Goal: Information Seeking & Learning: Check status

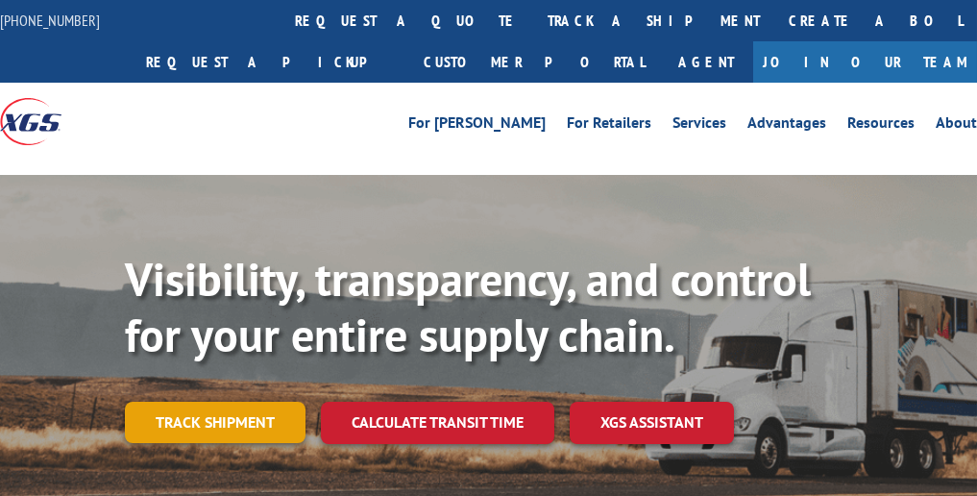
click at [229, 432] on link "Track shipment" at bounding box center [215, 421] width 181 height 40
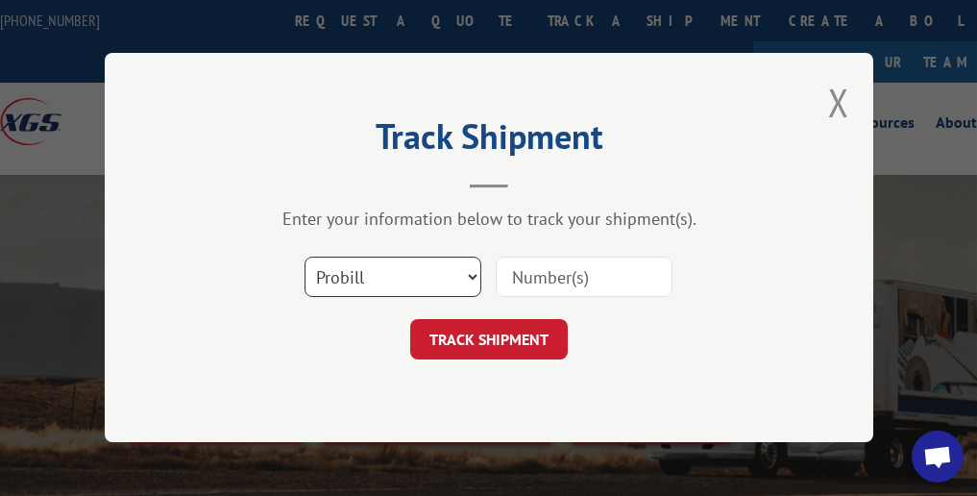
click at [470, 275] on select "Select category... Probill BOL PO" at bounding box center [392, 277] width 177 height 40
select select "bol"
click at [304, 257] on select "Select category... Probill BOL PO" at bounding box center [392, 277] width 177 height 40
drag, startPoint x: 544, startPoint y: 277, endPoint x: 531, endPoint y: 272, distance: 14.3
click at [544, 276] on input at bounding box center [584, 277] width 177 height 40
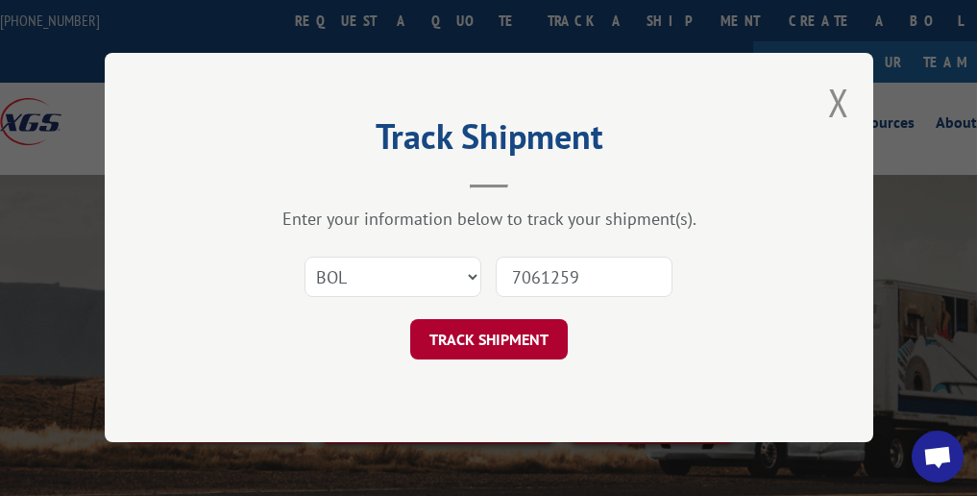
type input "7061259"
click at [480, 345] on button "TRACK SHIPMENT" at bounding box center [488, 340] width 157 height 40
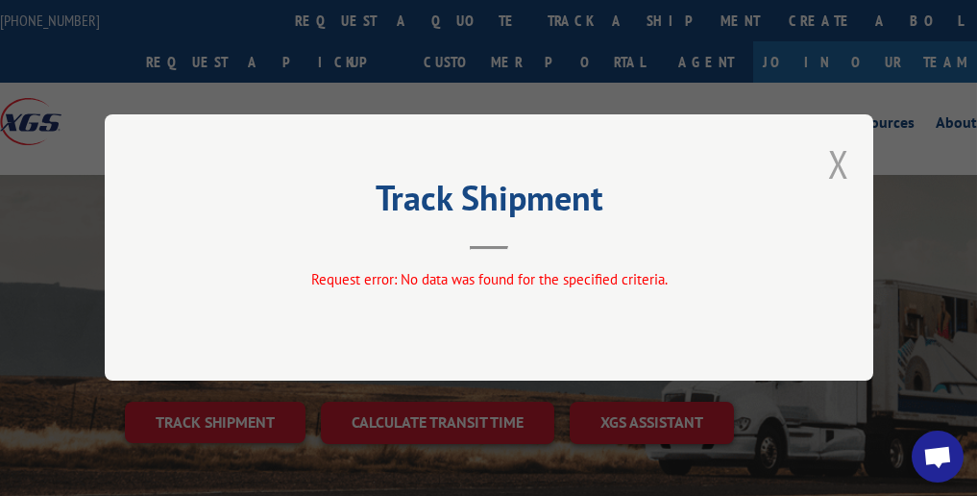
click at [839, 175] on button "Close modal" at bounding box center [838, 163] width 21 height 51
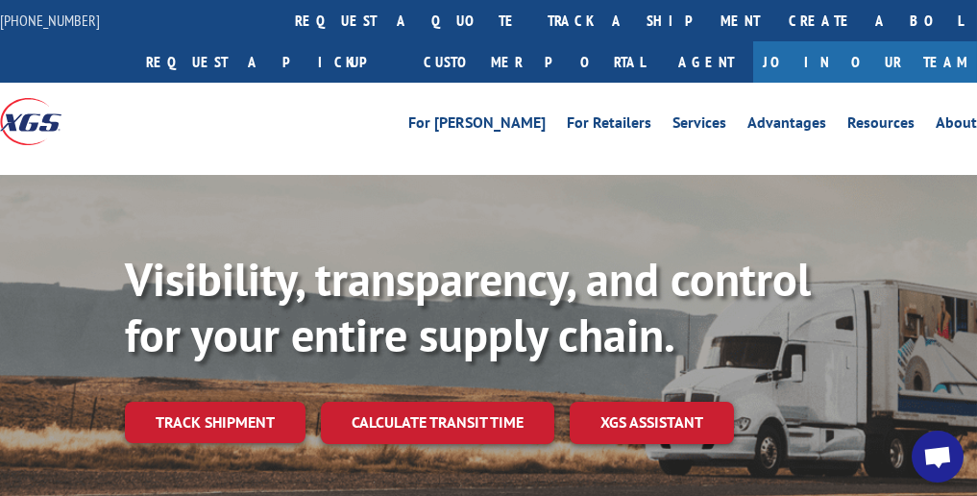
click at [252, 423] on link "Track shipment" at bounding box center [215, 421] width 181 height 40
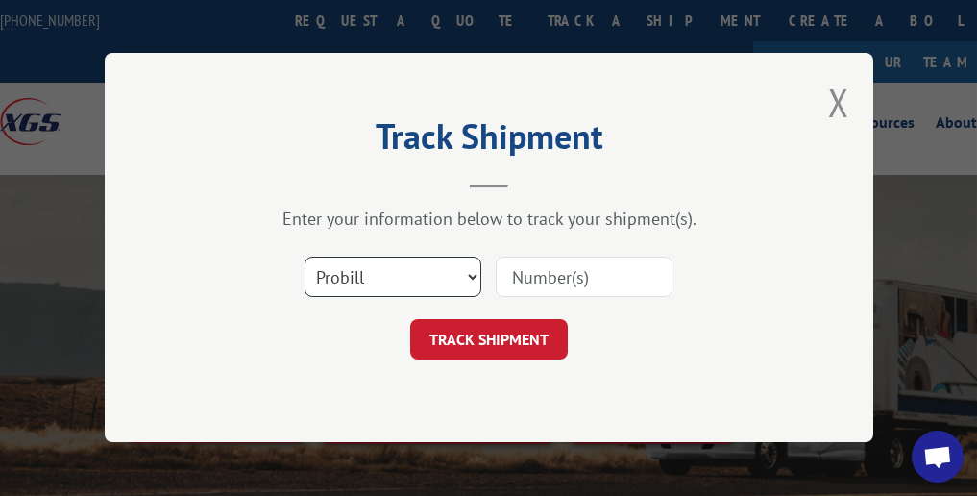
click at [468, 271] on select "Select category... Probill BOL PO" at bounding box center [392, 277] width 177 height 40
click at [304, 257] on select "Select category... Probill BOL PO" at bounding box center [392, 277] width 177 height 40
click at [473, 272] on select "Select category... Probill BOL PO" at bounding box center [392, 277] width 177 height 40
select select "bol"
click at [304, 257] on select "Select category... Probill BOL PO" at bounding box center [392, 277] width 177 height 40
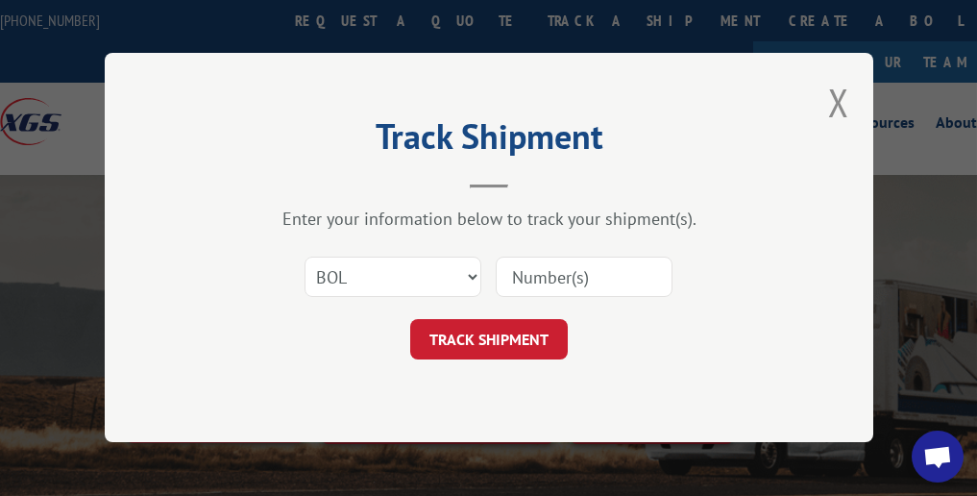
click at [539, 273] on input at bounding box center [584, 277] width 177 height 40
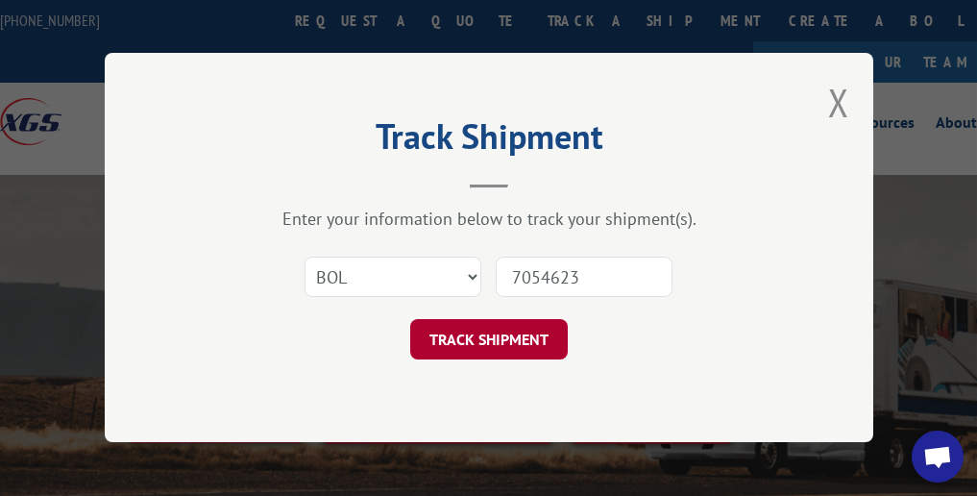
type input "7054623"
click at [489, 345] on button "TRACK SHIPMENT" at bounding box center [488, 340] width 157 height 40
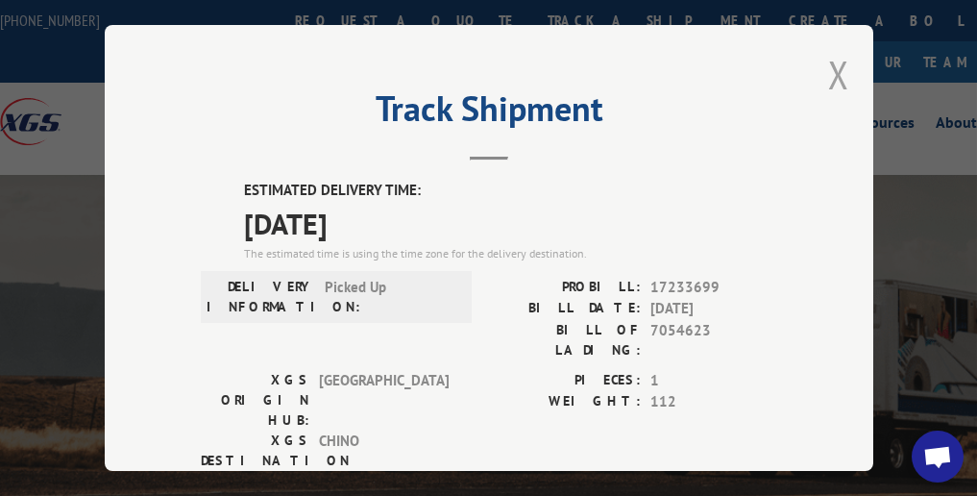
click at [835, 67] on button "Close modal" at bounding box center [838, 74] width 21 height 51
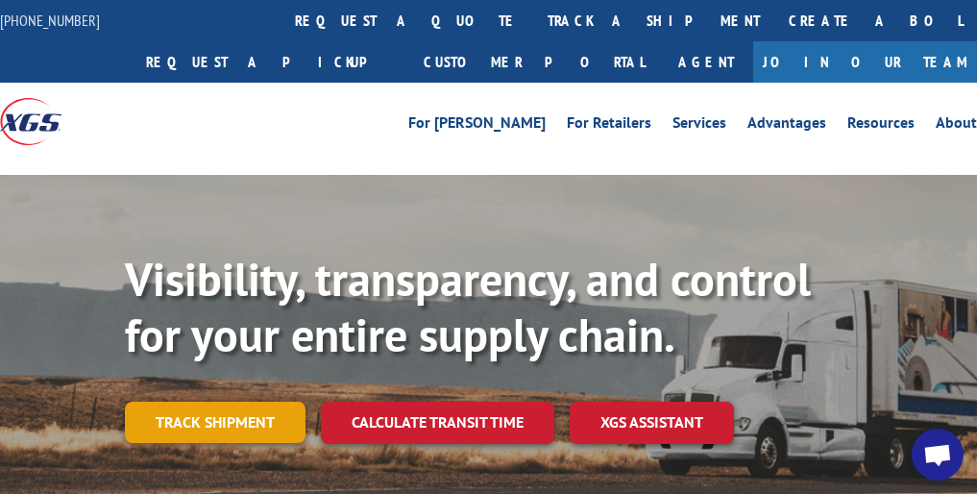
click at [185, 423] on link "Track shipment" at bounding box center [215, 421] width 181 height 40
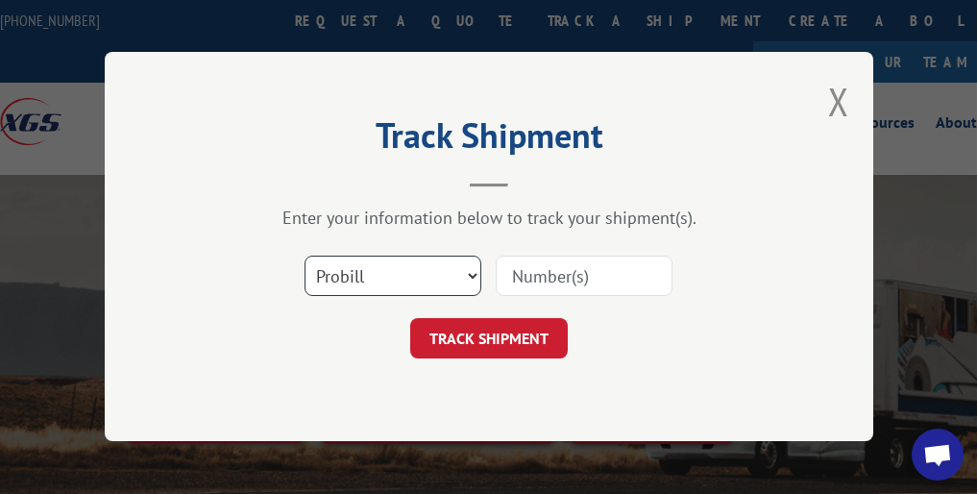
click at [476, 278] on select "Select category... Probill BOL PO" at bounding box center [392, 276] width 177 height 40
drag, startPoint x: 470, startPoint y: 272, endPoint x: 459, endPoint y: 275, distance: 10.9
click at [470, 272] on select "Select category... Probill BOL PO" at bounding box center [392, 276] width 177 height 40
select select "bol"
click at [304, 256] on select "Select category... Probill BOL PO" at bounding box center [392, 276] width 177 height 40
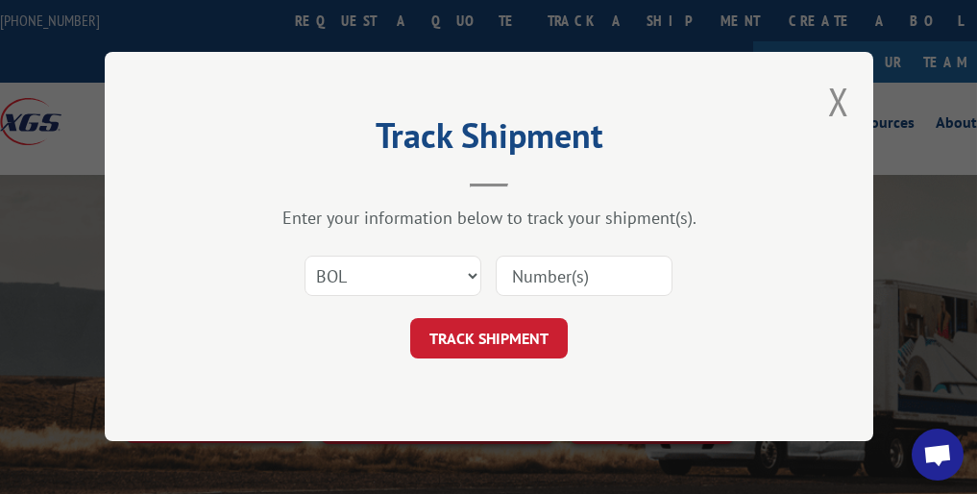
click at [585, 276] on input at bounding box center [584, 276] width 177 height 40
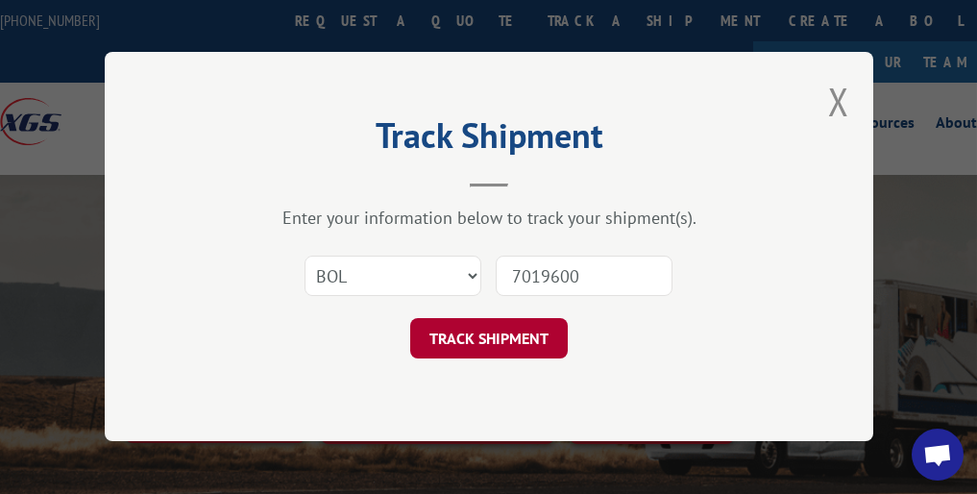
type input "7019600"
click at [476, 335] on button "TRACK SHIPMENT" at bounding box center [488, 339] width 157 height 40
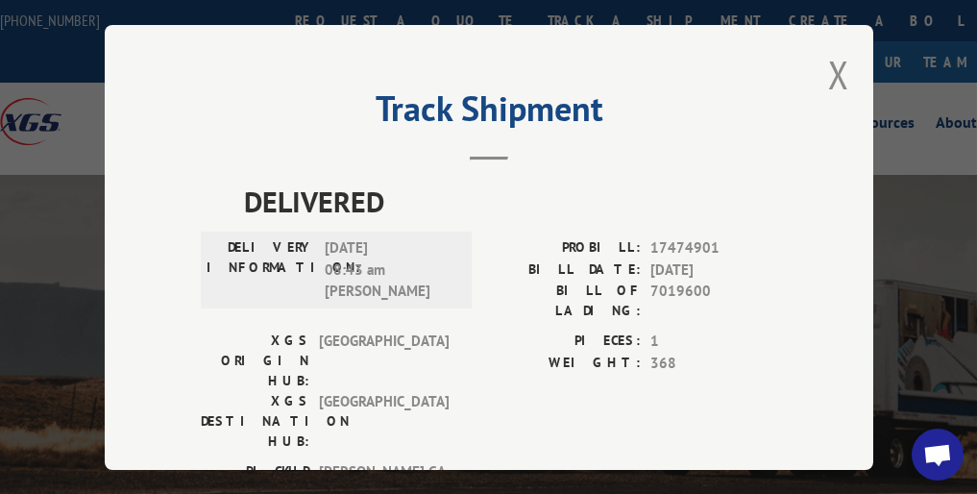
click at [817, 86] on div "Track Shipment DELIVERED DELIVERY INFORMATION: [DATE] 08:43 am [PERSON_NAME]: 1…" at bounding box center [489, 247] width 768 height 445
click at [835, 65] on button "Close modal" at bounding box center [838, 74] width 21 height 51
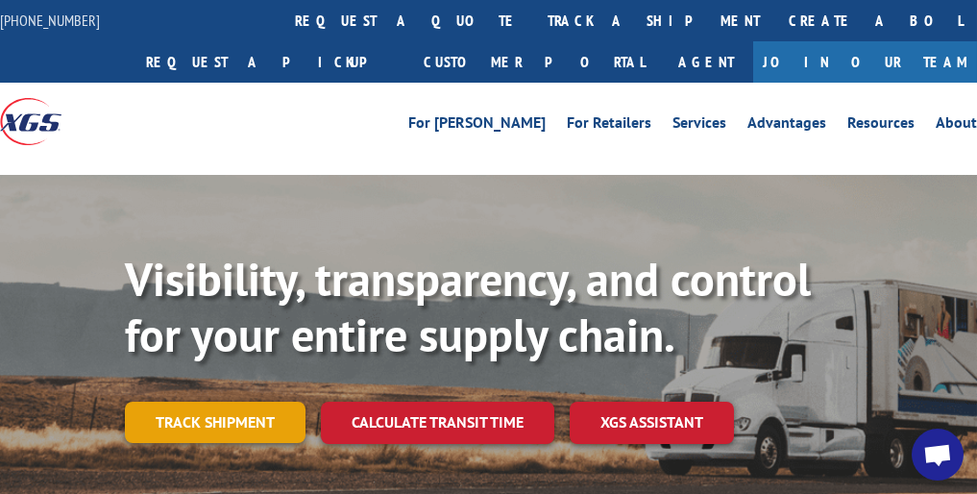
click at [247, 420] on link "Track shipment" at bounding box center [215, 421] width 181 height 40
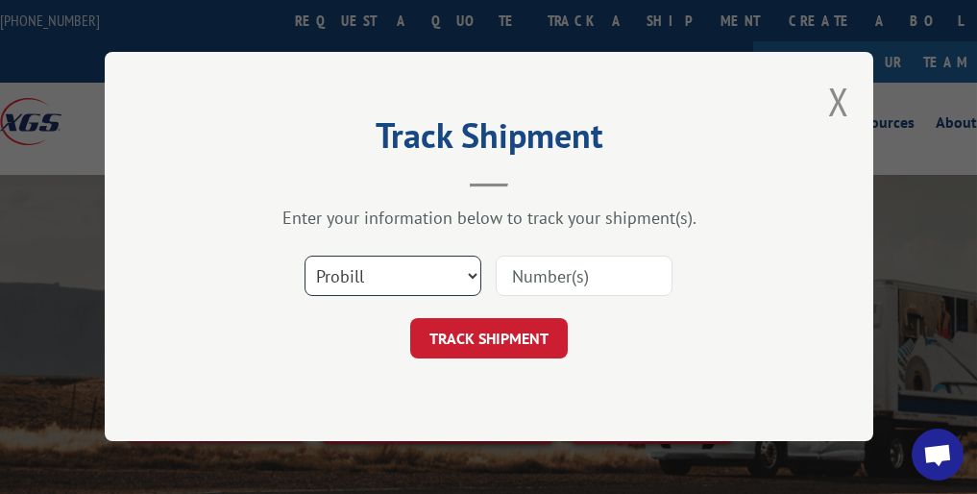
drag, startPoint x: 472, startPoint y: 273, endPoint x: 459, endPoint y: 278, distance: 14.6
click at [472, 273] on select "Select category... Probill BOL PO" at bounding box center [392, 276] width 177 height 40
select select "bol"
click at [304, 256] on select "Select category... Probill BOL PO" at bounding box center [392, 276] width 177 height 40
click at [581, 272] on input at bounding box center [584, 276] width 177 height 40
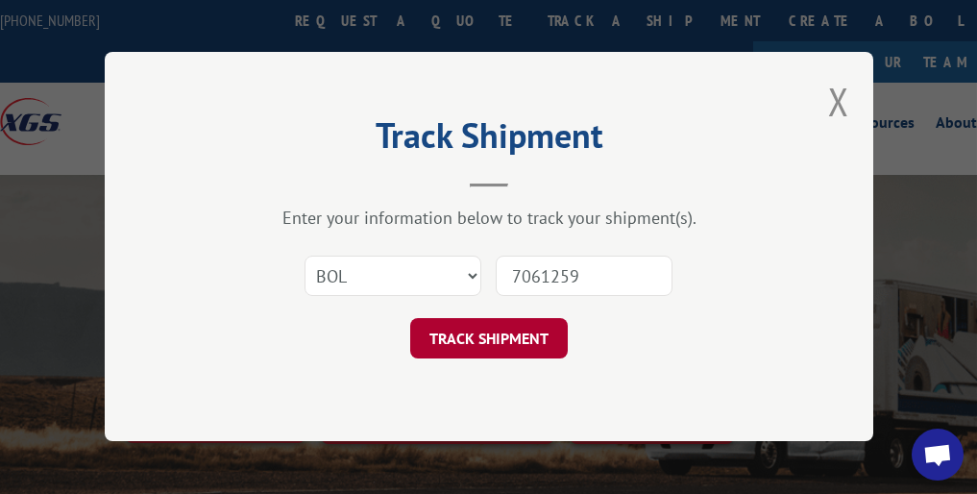
type input "7061259"
click at [540, 342] on button "TRACK SHIPMENT" at bounding box center [488, 339] width 157 height 40
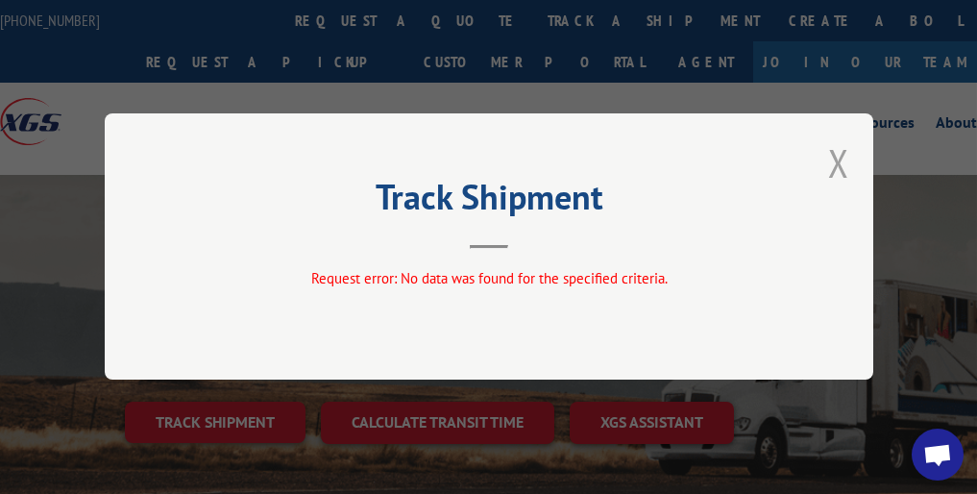
click at [838, 163] on button "Close modal" at bounding box center [838, 162] width 21 height 51
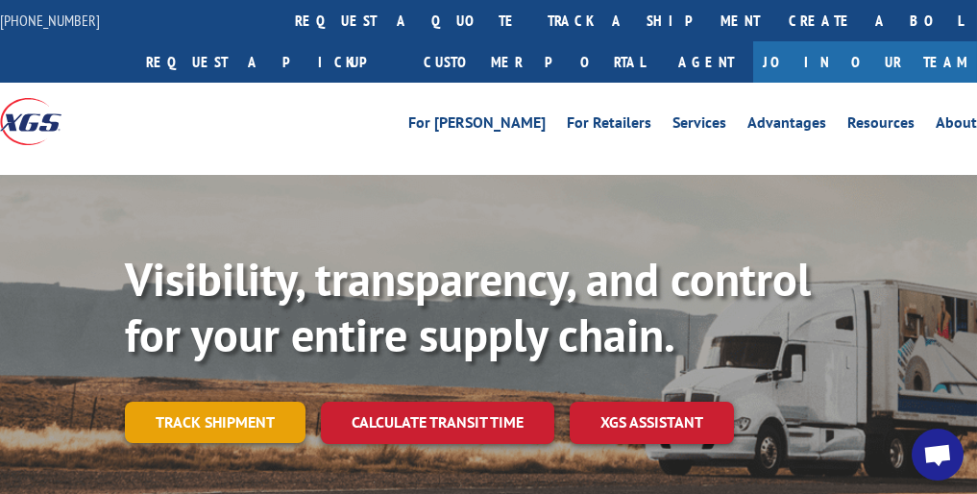
click at [273, 417] on link "Track shipment" at bounding box center [215, 421] width 181 height 40
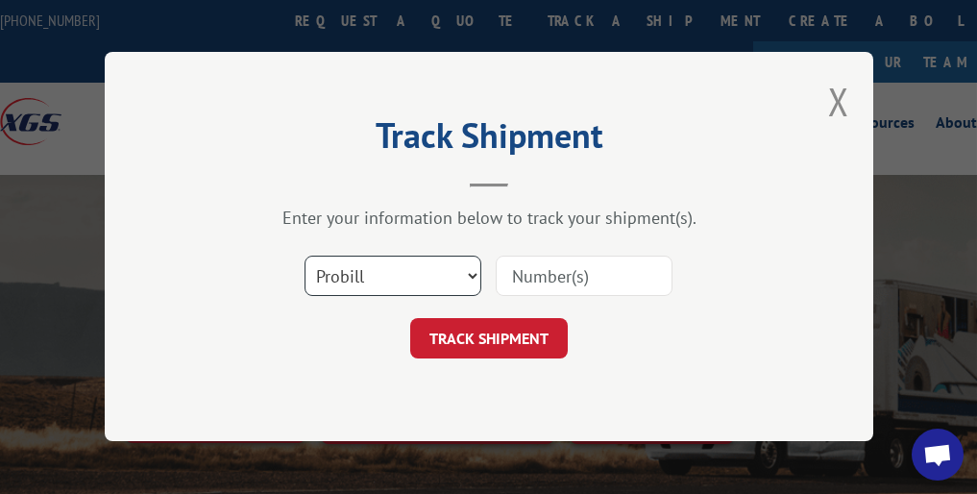
drag, startPoint x: 467, startPoint y: 276, endPoint x: 431, endPoint y: 283, distance: 36.4
click at [467, 276] on select "Select category... Probill BOL PO" at bounding box center [392, 276] width 177 height 40
select select "bol"
click at [304, 256] on select "Select category... Probill BOL PO" at bounding box center [392, 276] width 177 height 40
click at [625, 259] on input at bounding box center [584, 276] width 177 height 40
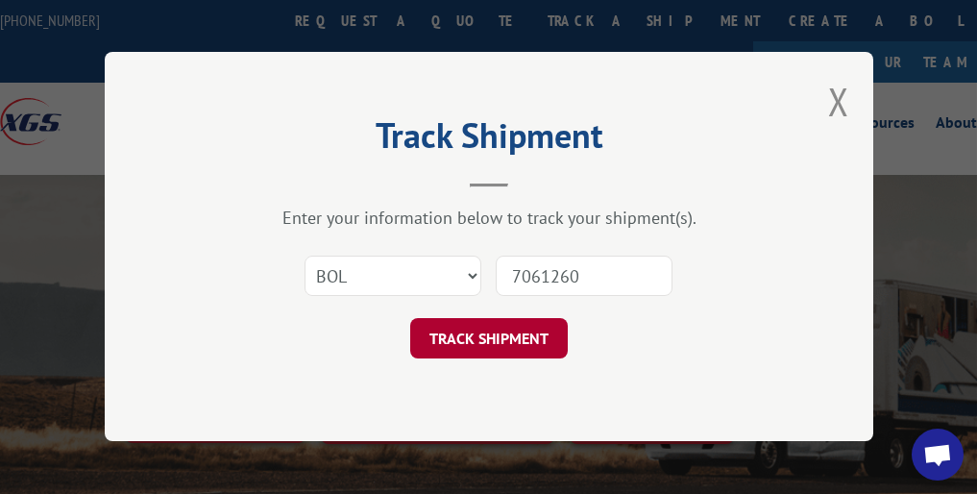
type input "7061260"
click at [528, 338] on button "TRACK SHIPMENT" at bounding box center [488, 339] width 157 height 40
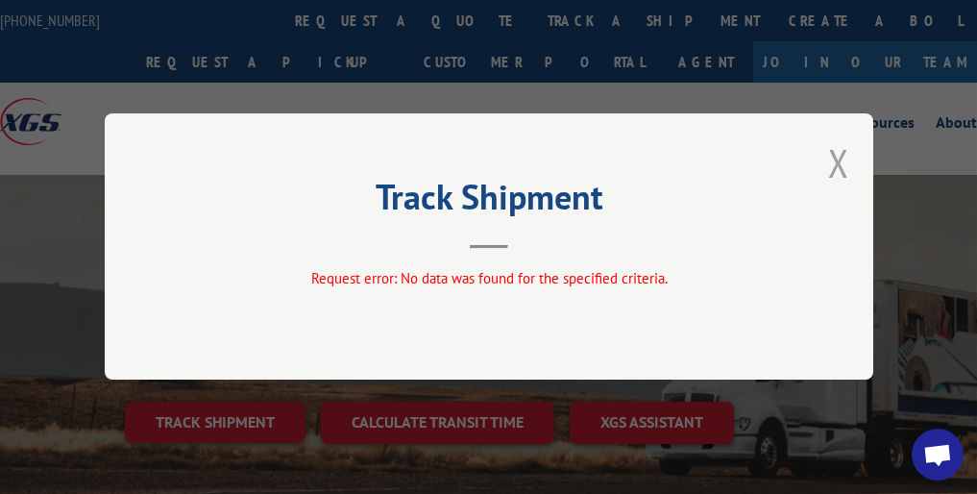
click at [833, 160] on button "Close modal" at bounding box center [838, 162] width 21 height 51
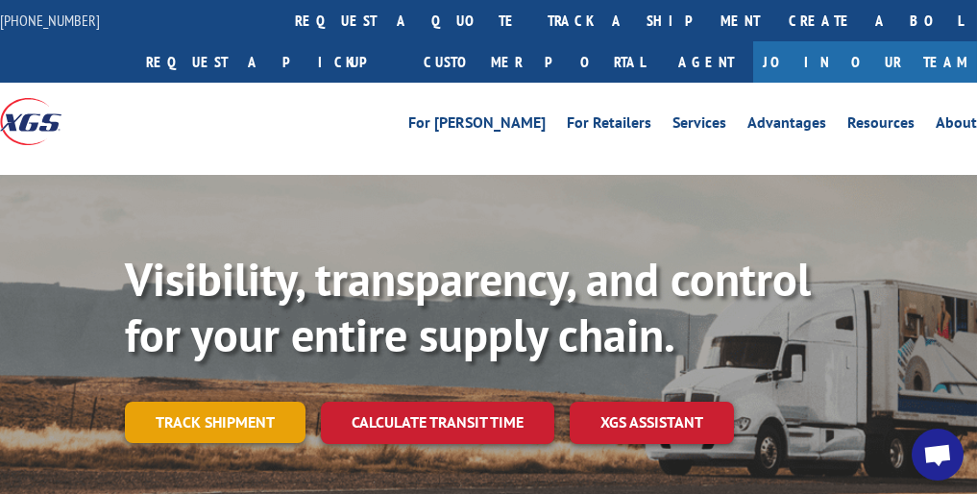
click at [205, 419] on link "Track shipment" at bounding box center [215, 421] width 181 height 40
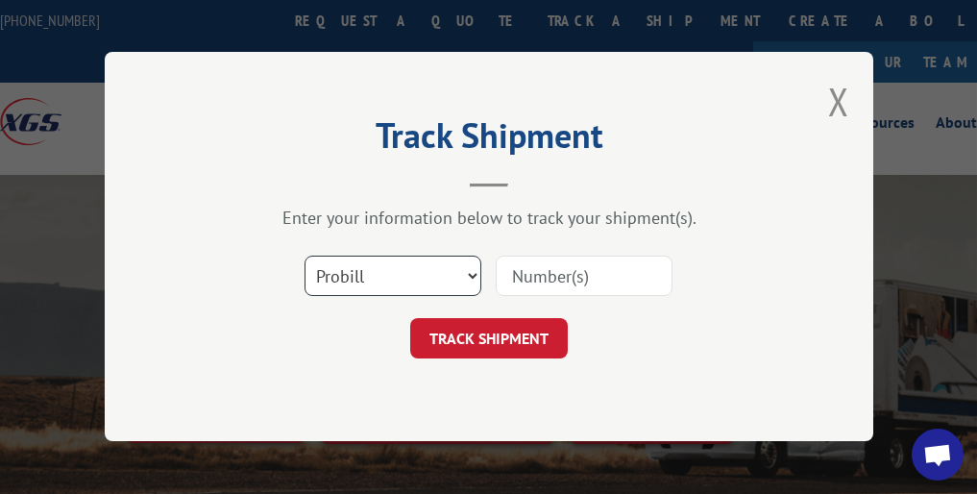
drag, startPoint x: 476, startPoint y: 277, endPoint x: 450, endPoint y: 281, distance: 26.4
click at [476, 277] on select "Select category... Probill BOL PO" at bounding box center [392, 276] width 177 height 40
select select "bol"
click at [304, 256] on select "Select category... Probill BOL PO" at bounding box center [392, 276] width 177 height 40
click at [512, 262] on input at bounding box center [584, 276] width 177 height 40
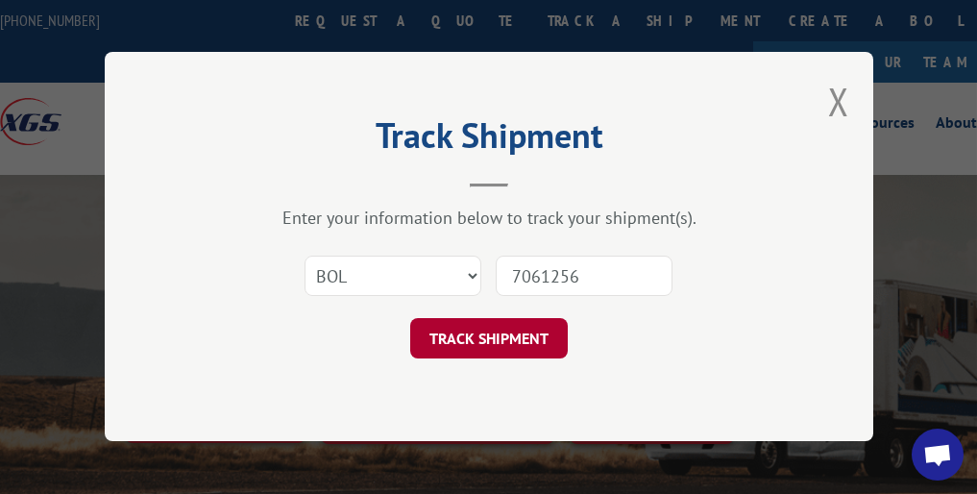
type input "7061256"
click at [481, 342] on button "TRACK SHIPMENT" at bounding box center [488, 339] width 157 height 40
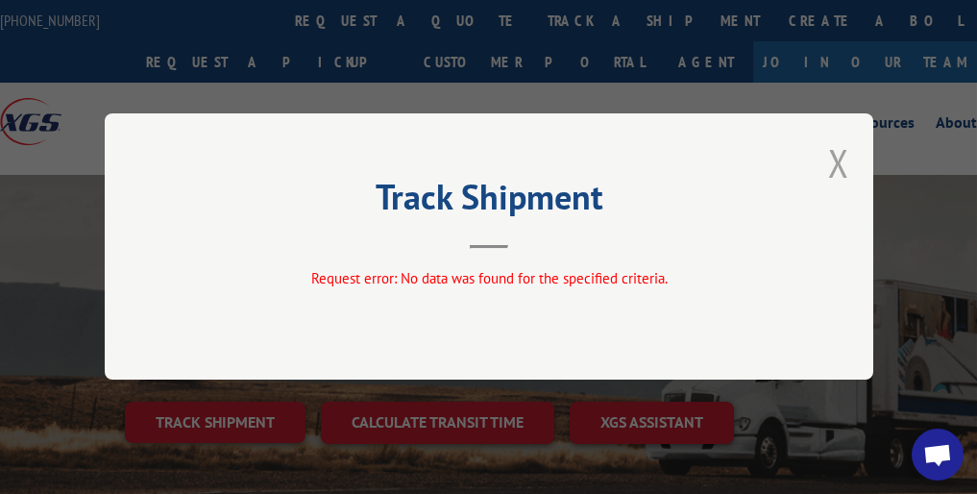
click at [834, 166] on button "Close modal" at bounding box center [838, 162] width 21 height 51
